Goal: Task Accomplishment & Management: Complete application form

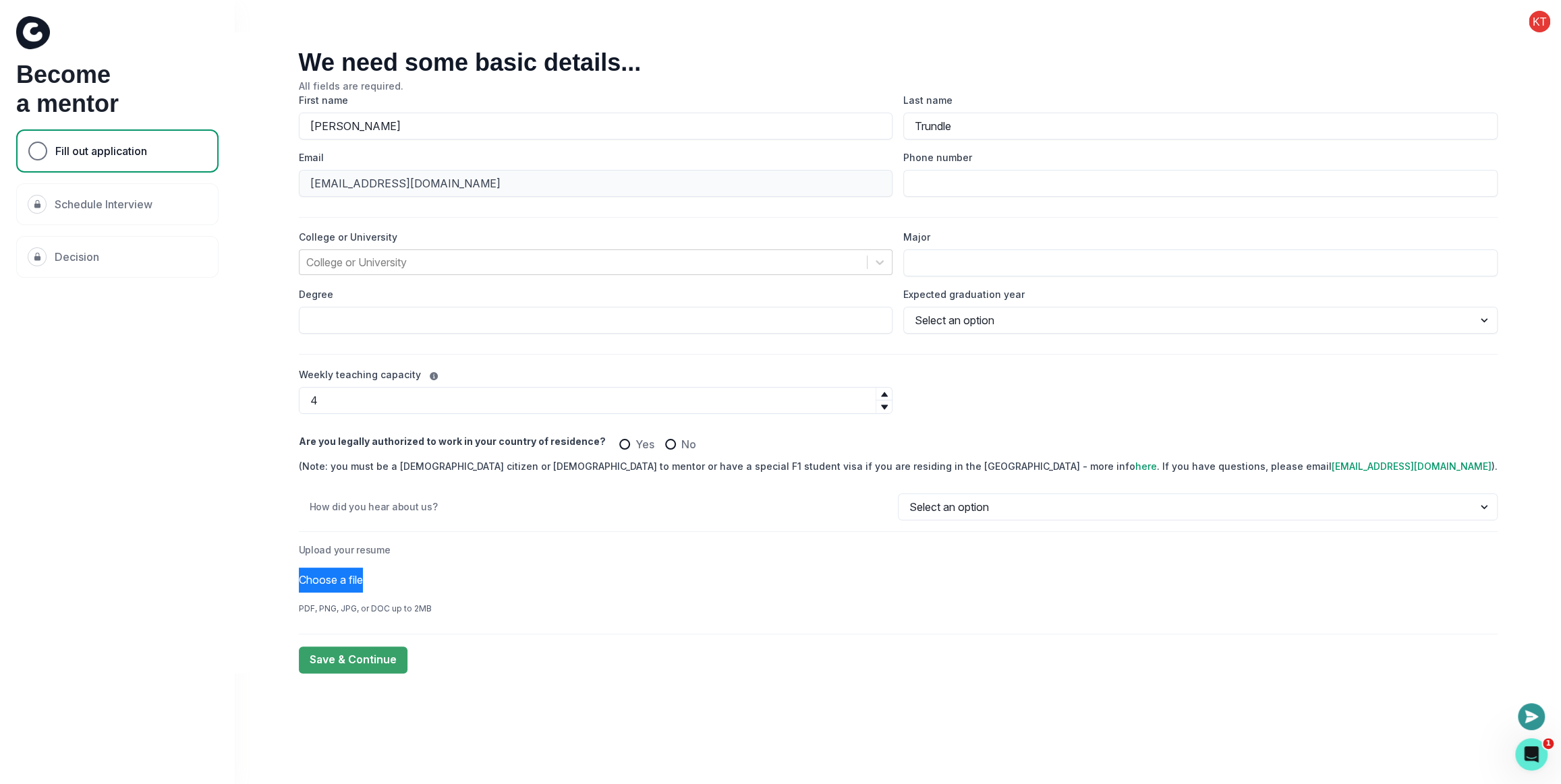
click at [247, 349] on div "We need some basic details... All fields are required. First name [PERSON_NAME]…" at bounding box center [898, 353] width 1326 height 641
click at [390, 581] on div "We need some basic details... All fields are required. First name [PERSON_NAME]…" at bounding box center [898, 353] width 1326 height 641
click at [268, 328] on div "We need some basic details... All fields are required. First name [PERSON_NAME]…" at bounding box center [898, 353] width 1326 height 641
click at [255, 341] on div "We need some basic details... All fields are required. First name [PERSON_NAME]…" at bounding box center [898, 353] width 1326 height 641
click at [300, 182] on div "We need some basic details... All fields are required. First name [PERSON_NAME]…" at bounding box center [898, 353] width 1326 height 641
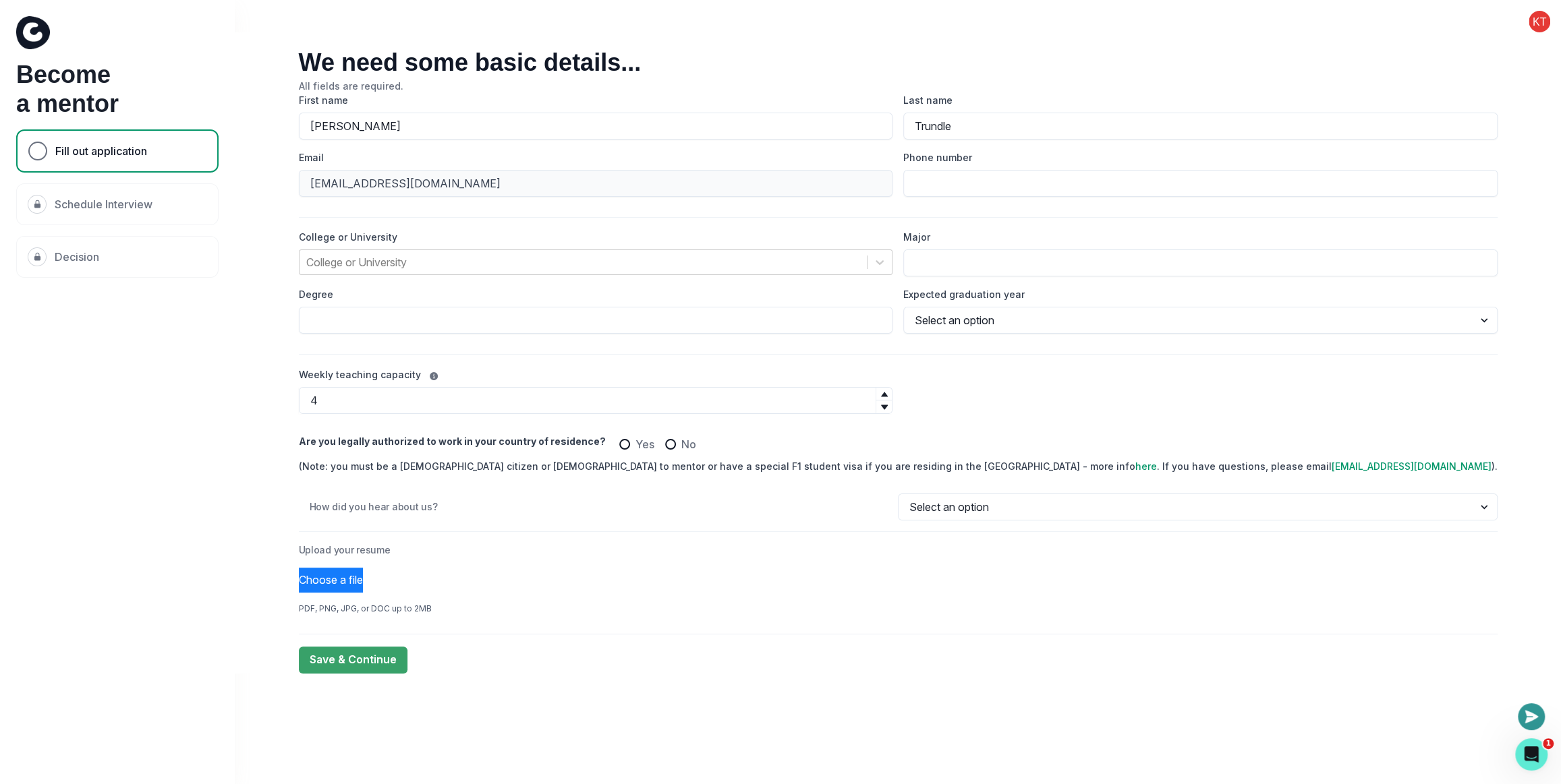
click at [1534, 15] on button at bounding box center [1539, 21] width 43 height 21
click at [1491, 54] on button "Log out" at bounding box center [1485, 55] width 150 height 24
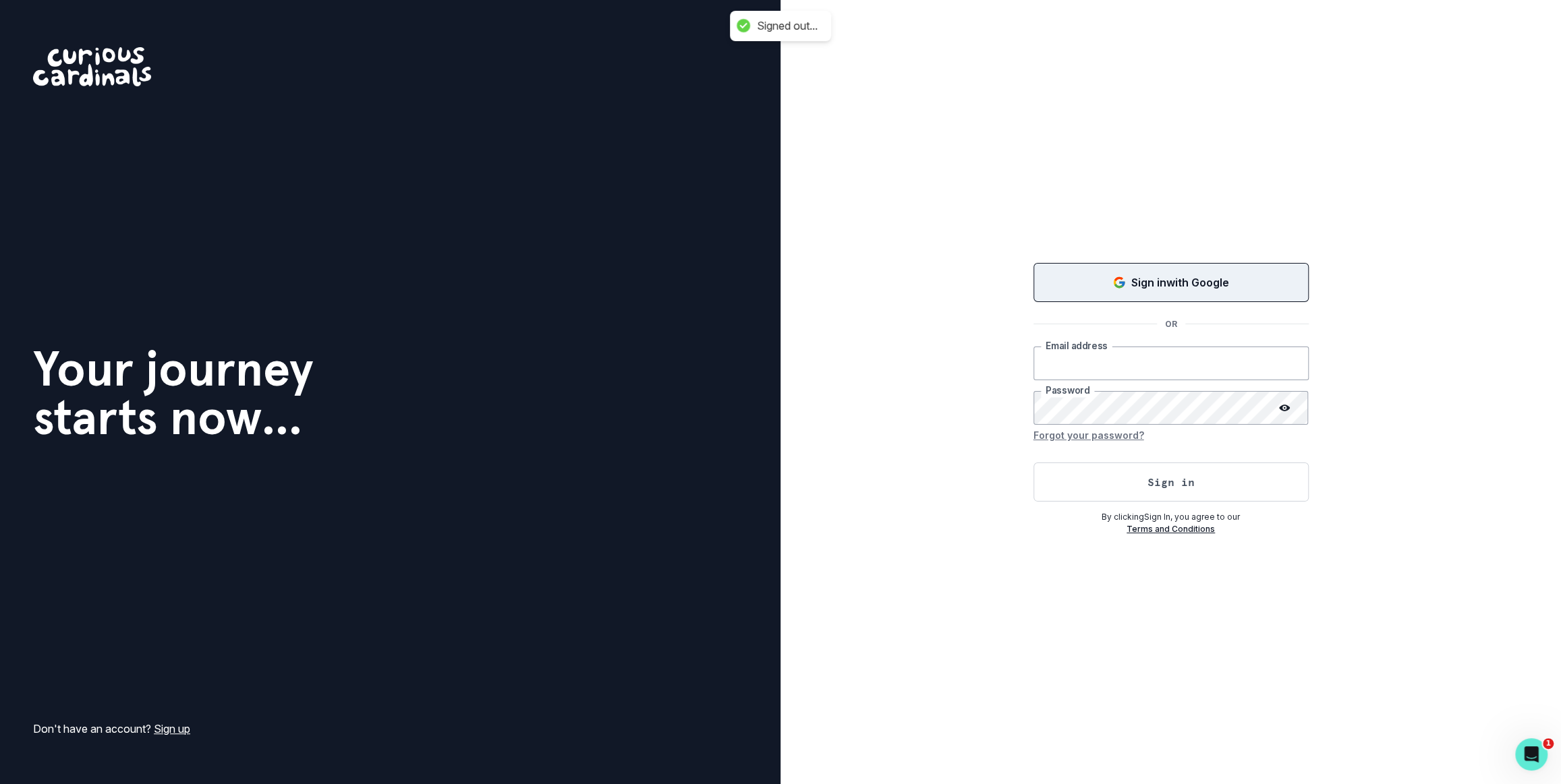
type input "[PERSON_NAME][EMAIL_ADDRESS][DOMAIN_NAME]"
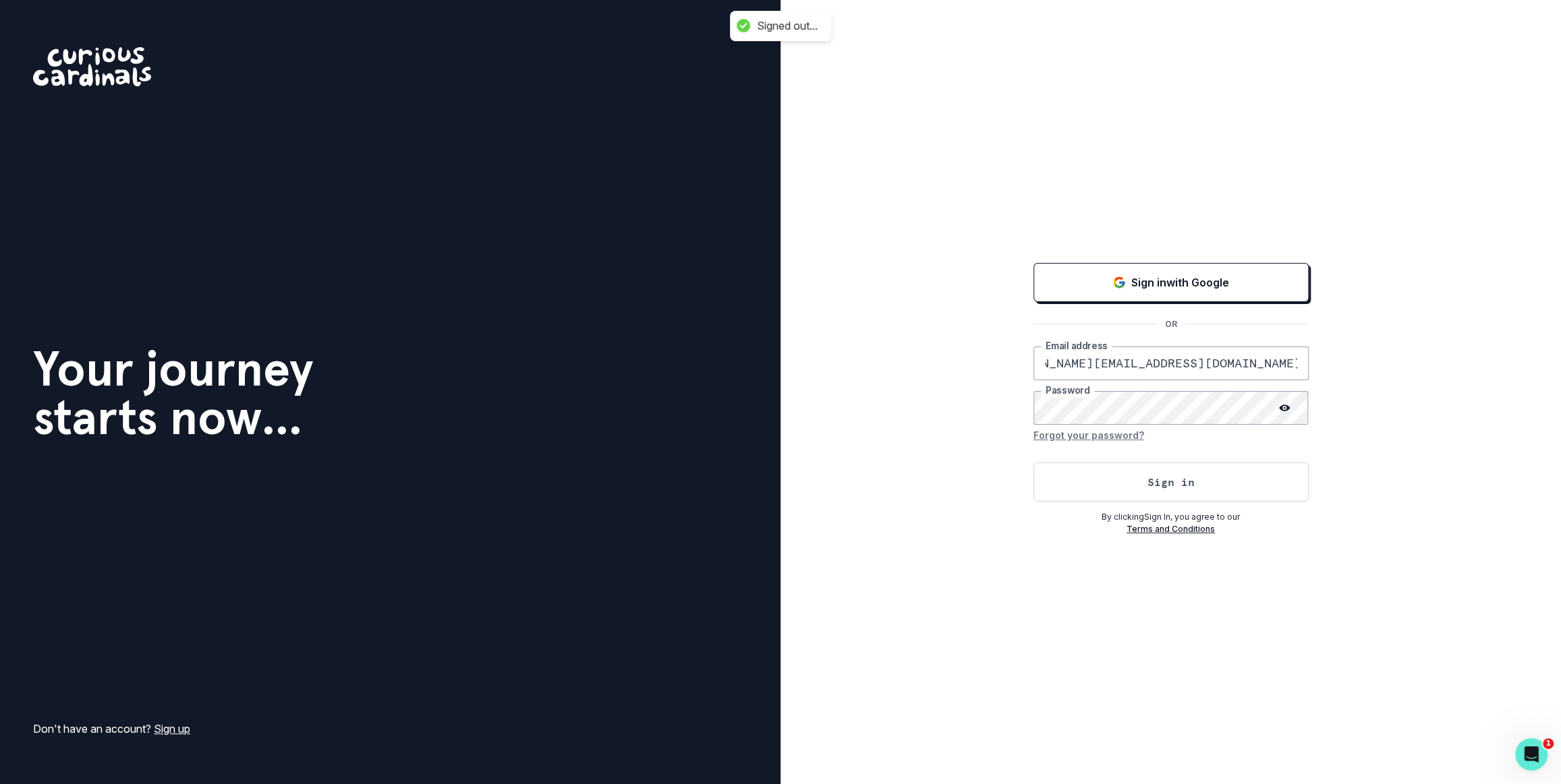
click at [1078, 373] on input "[PERSON_NAME][EMAIL_ADDRESS][DOMAIN_NAME]" at bounding box center [1171, 364] width 275 height 34
click at [1117, 278] on button "Sign in with Google" at bounding box center [1171, 283] width 275 height 39
